Goal: Find contact information: Find contact information

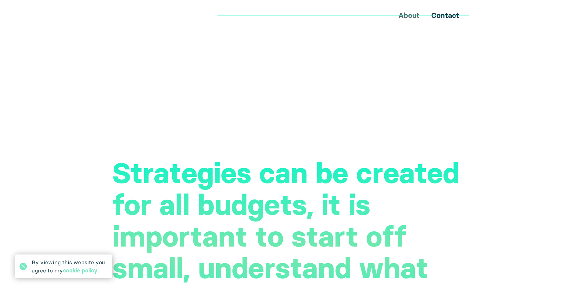
scroll to position [1373, 0]
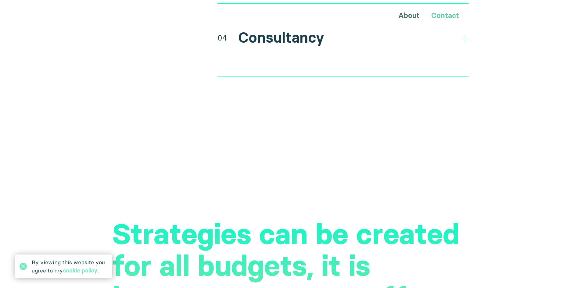
click at [444, 16] on link "Contact" at bounding box center [445, 15] width 28 height 9
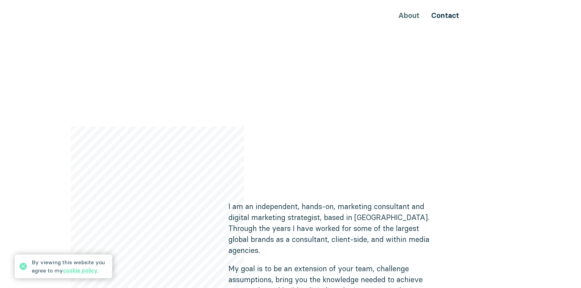
scroll to position [215, 0]
